Goal: Task Accomplishment & Management: Manage account settings

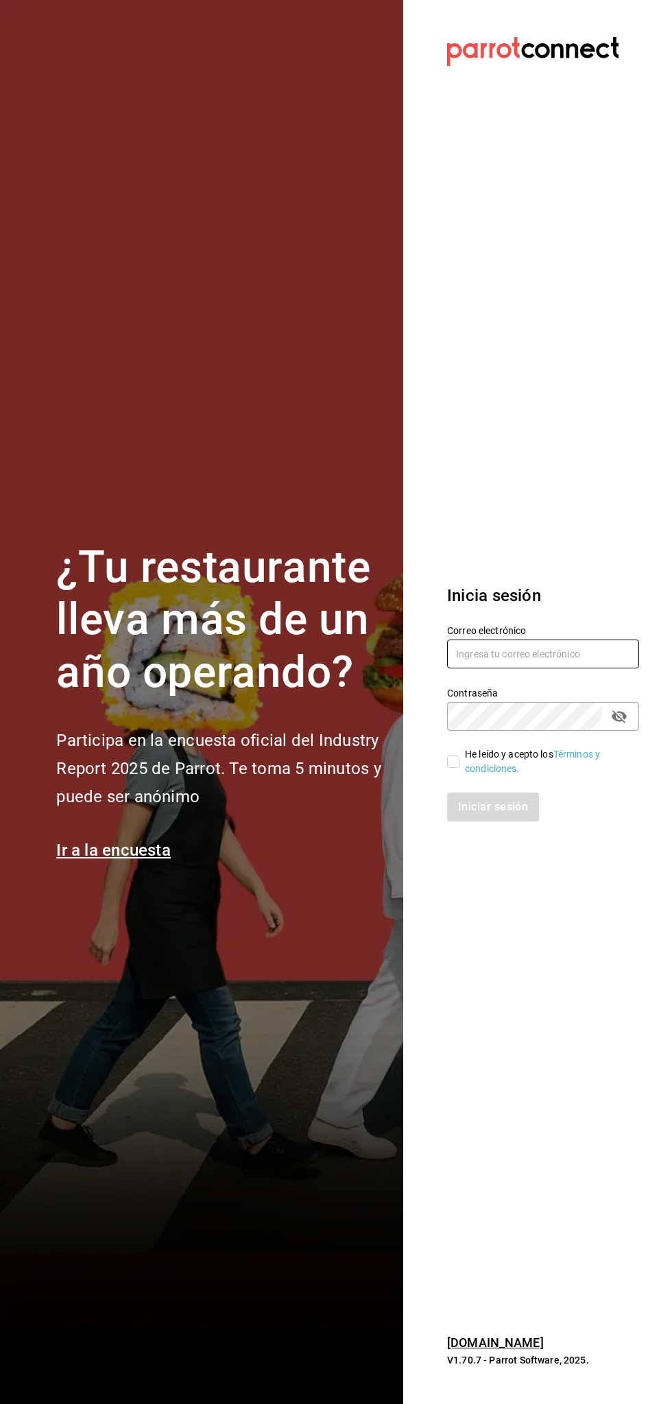
click at [531, 653] on input "text" at bounding box center [543, 653] width 192 height 29
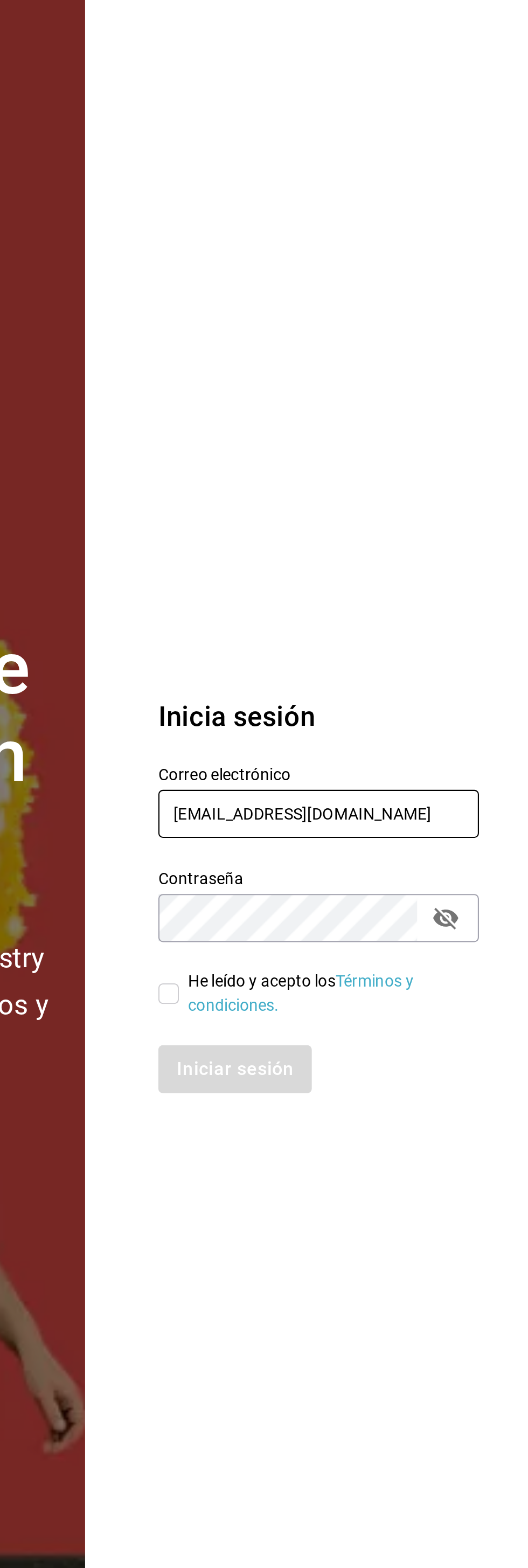
type input "alextelpalo+1@gmail.com"
click at [427, 565] on section "Datos incorrectos. Verifica que tu Correo o Contraseña estén bien escritos. Ini…" at bounding box center [422, 784] width 211 height 1568
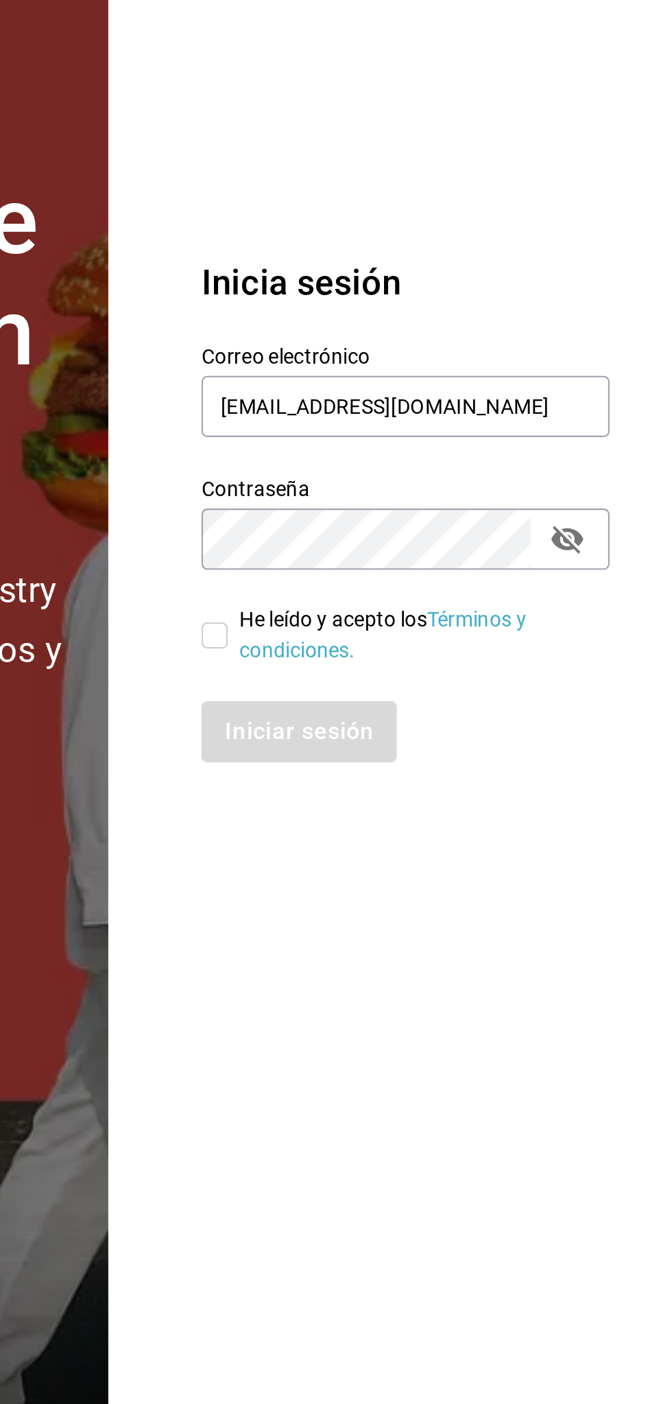
click at [538, 1009] on section "Datos incorrectos. Verifica que tu Correo o Contraseña estén bien escritos. Ini…" at bounding box center [537, 702] width 269 height 1404
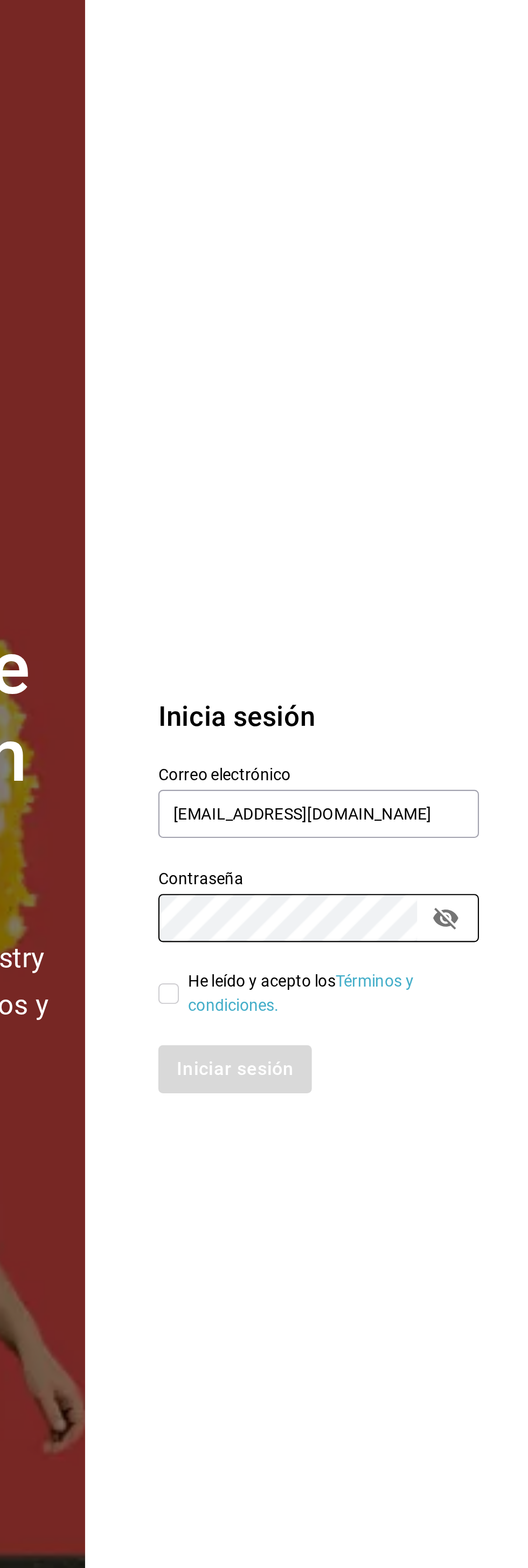
click at [358, 598] on section "Datos incorrectos. Verifica que tu Correo o Contraseña estén bien escritos. Ini…" at bounding box center [422, 784] width 211 height 1568
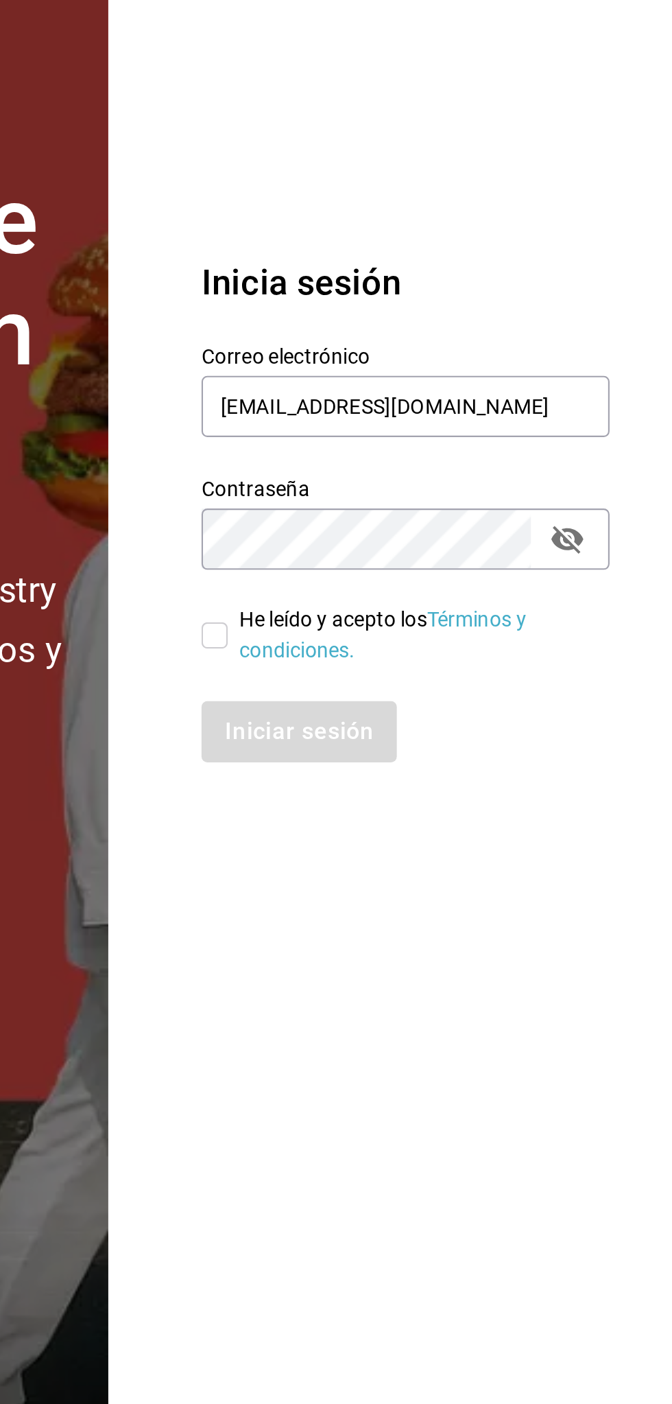
click at [458, 1052] on section "Datos incorrectos. Verifica que tu Correo o Contraseña estén bien escritos. Ini…" at bounding box center [537, 702] width 269 height 1404
click at [451, 758] on input "He leído y acepto los Términos y condiciones." at bounding box center [453, 761] width 12 height 12
checkbox input "true"
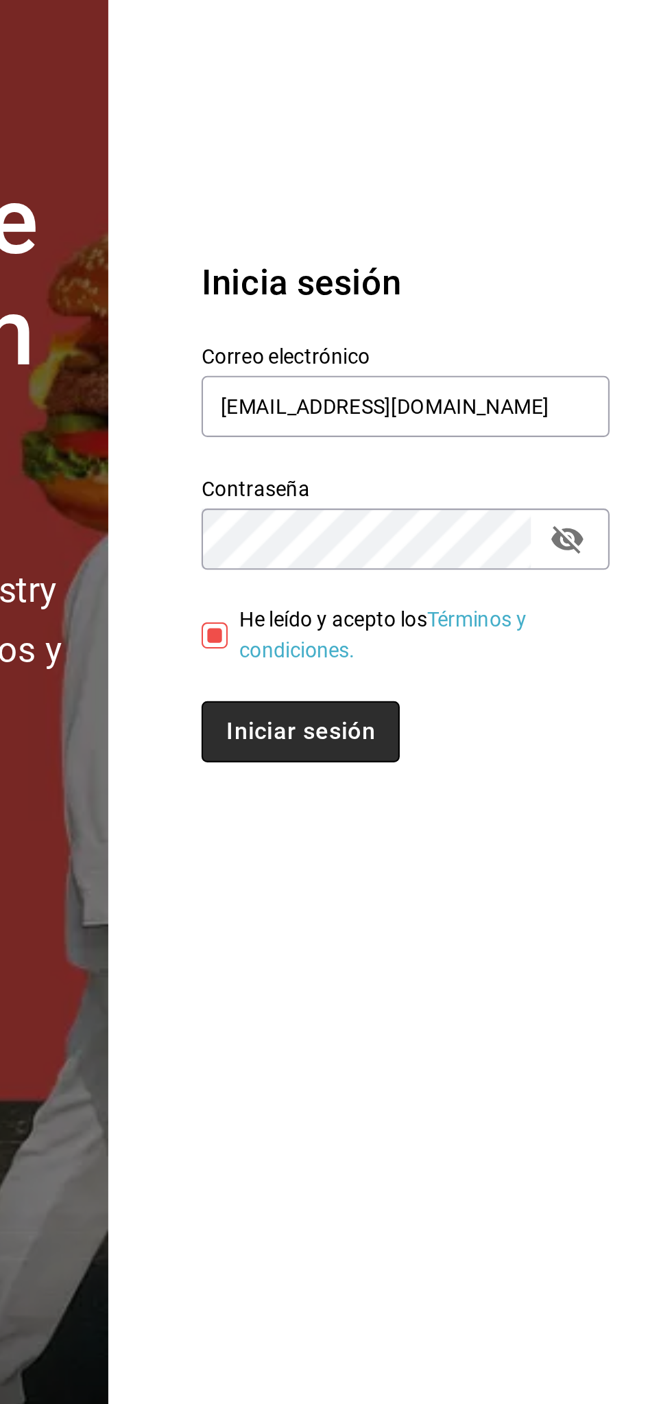
click at [508, 802] on button "Iniciar sesión" at bounding box center [493, 806] width 93 height 29
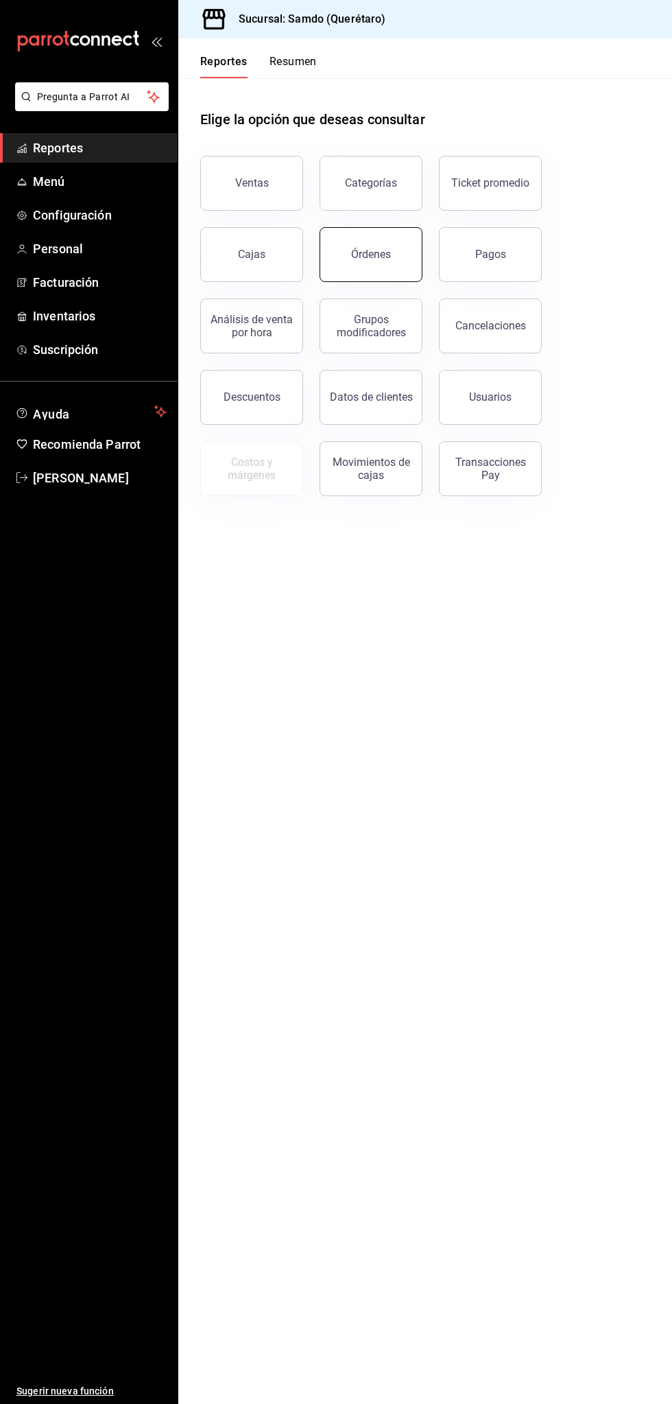
click at [356, 246] on button "Órdenes" at bounding box center [371, 254] width 103 height 55
